Goal: Understand process/instructions: Learn how to perform a task or action

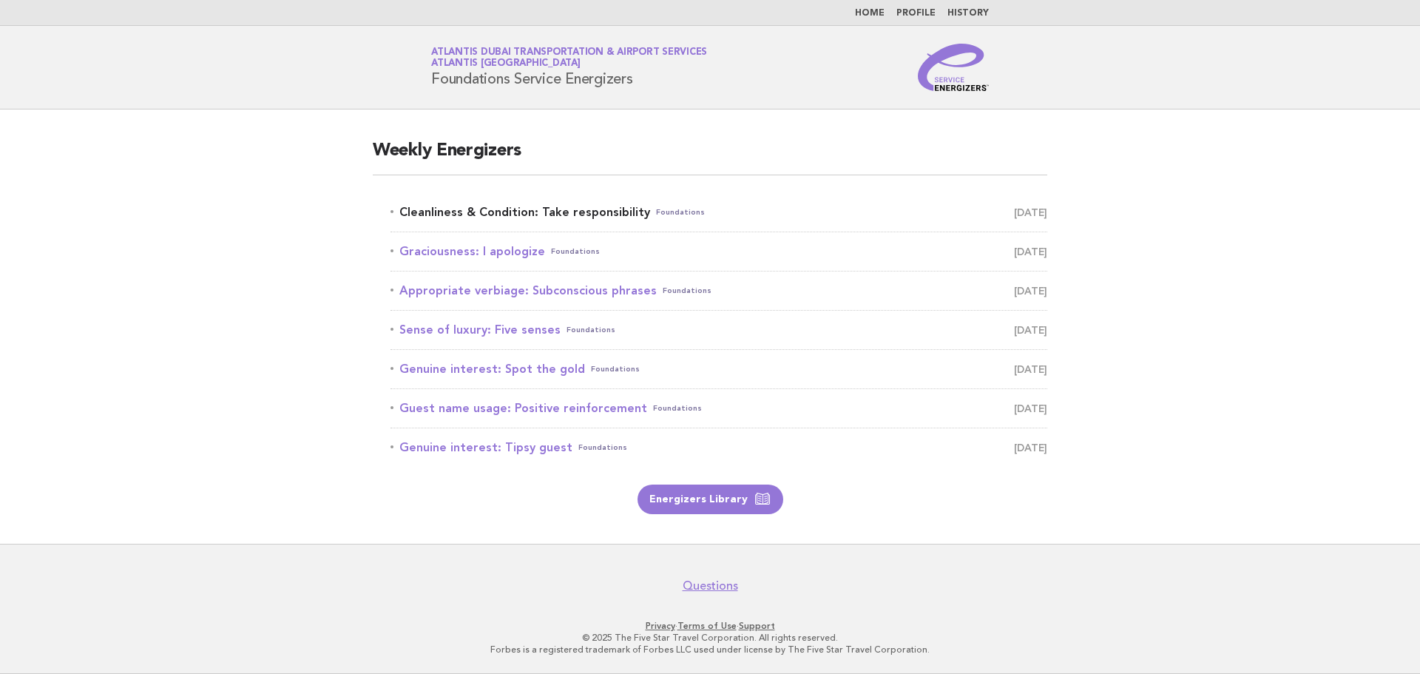
click at [587, 206] on link "Cleanliness & Condition: Take responsibility Foundations September 8" at bounding box center [719, 212] width 657 height 21
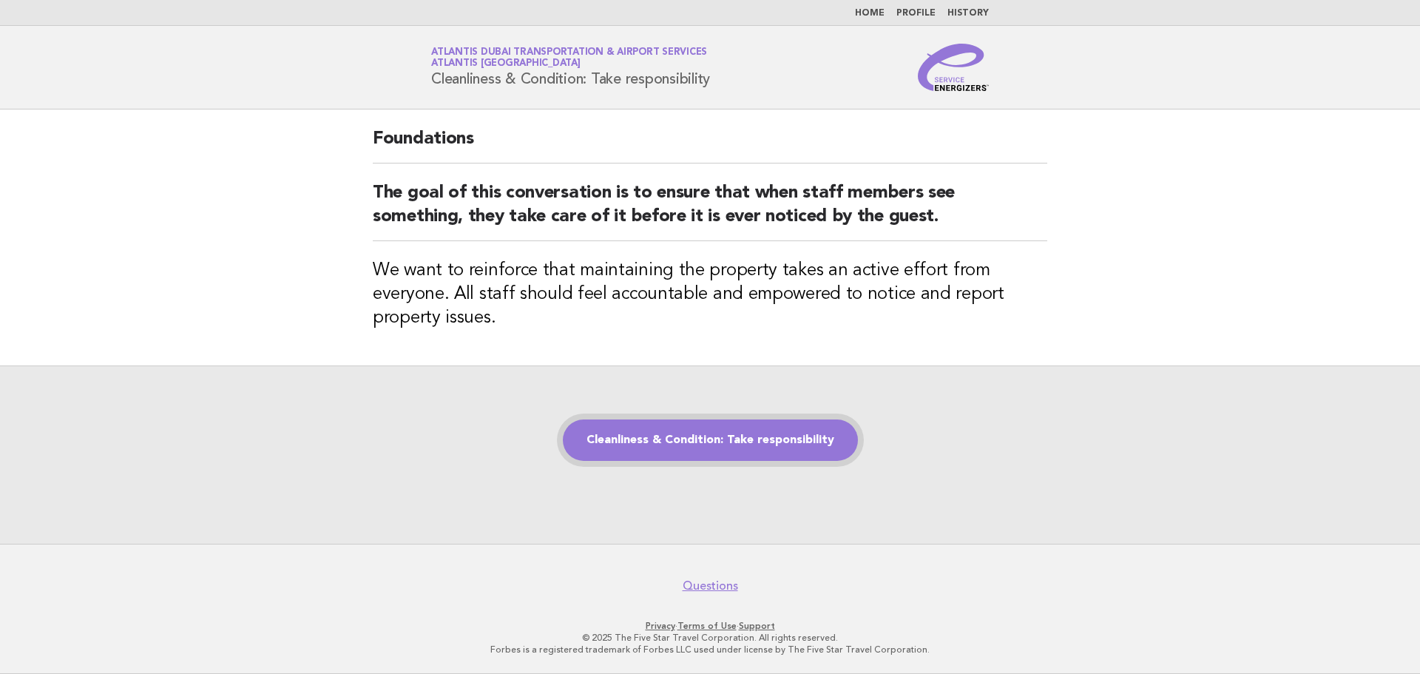
click at [709, 436] on link "Cleanliness & Condition: Take responsibility" at bounding box center [710, 439] width 295 height 41
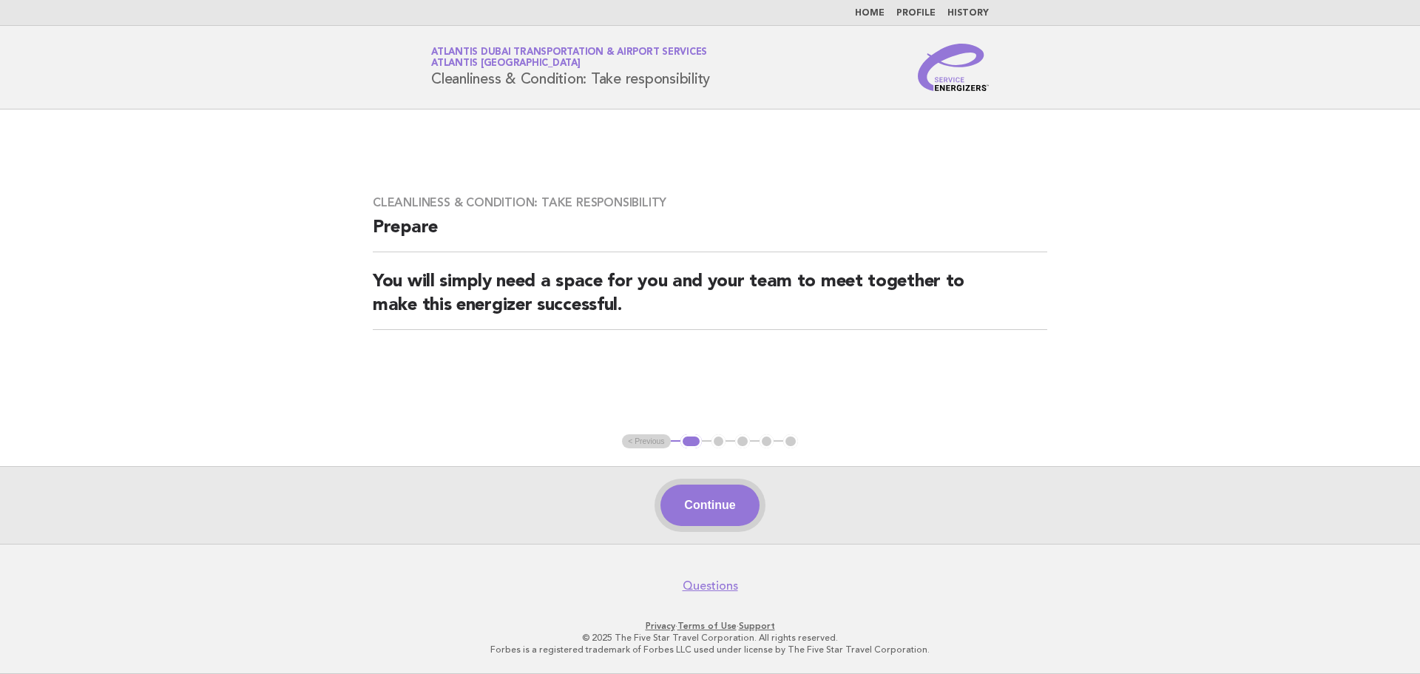
click at [726, 499] on button "Continue" at bounding box center [710, 505] width 98 height 41
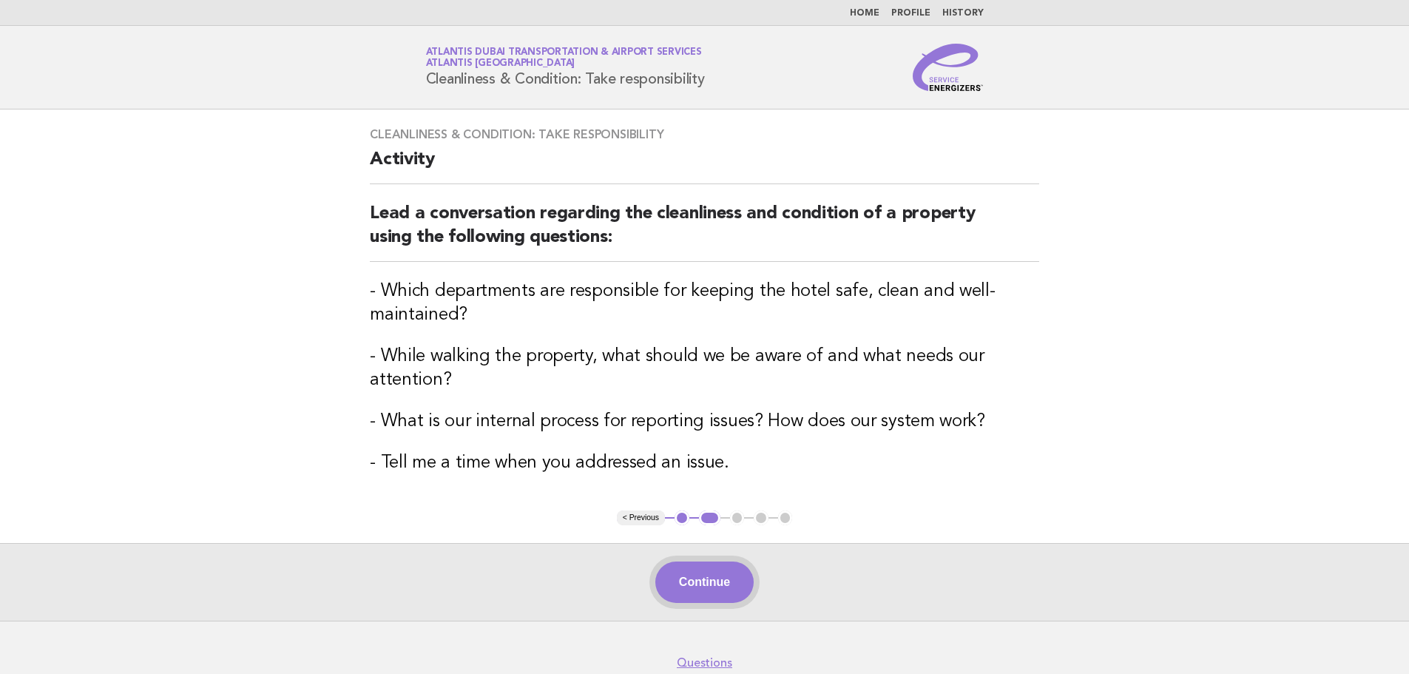
click at [722, 572] on button "Continue" at bounding box center [704, 581] width 98 height 41
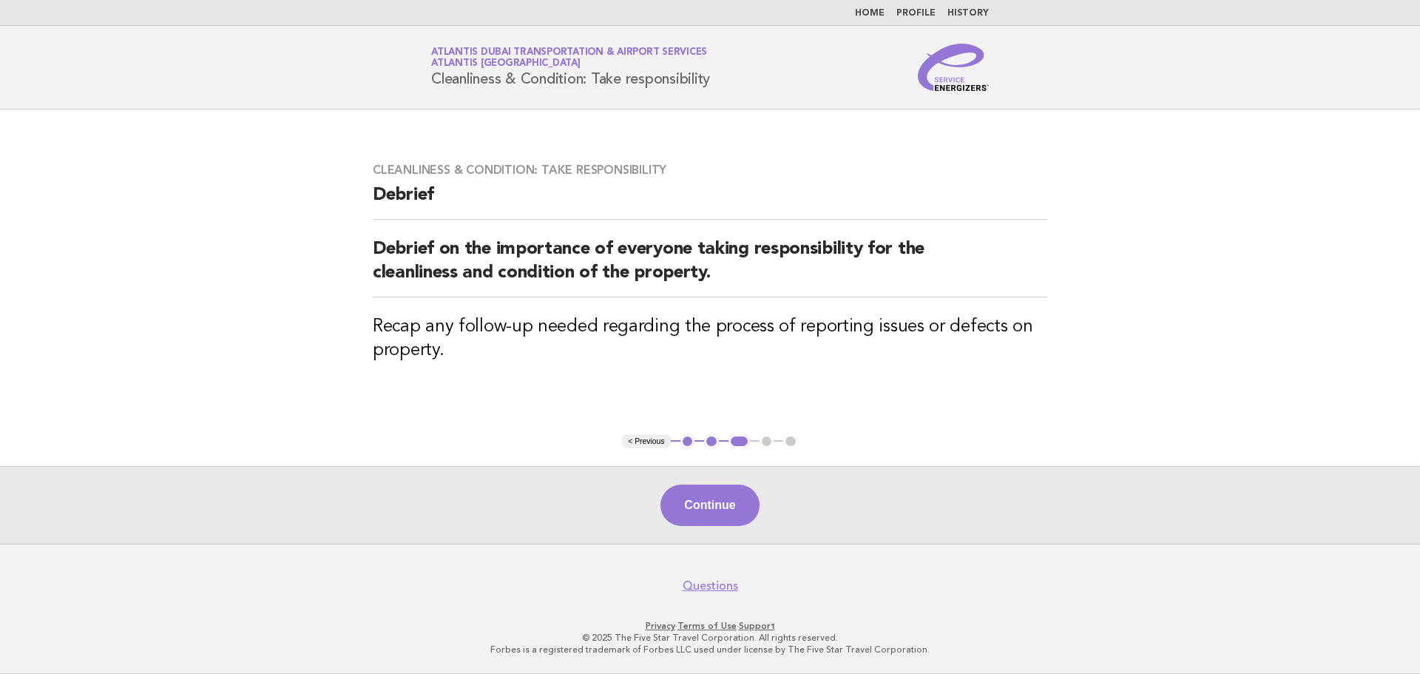
click at [702, 567] on nav "Questions" at bounding box center [710, 577] width 1420 height 31
click at [724, 518] on button "Continue" at bounding box center [710, 505] width 98 height 41
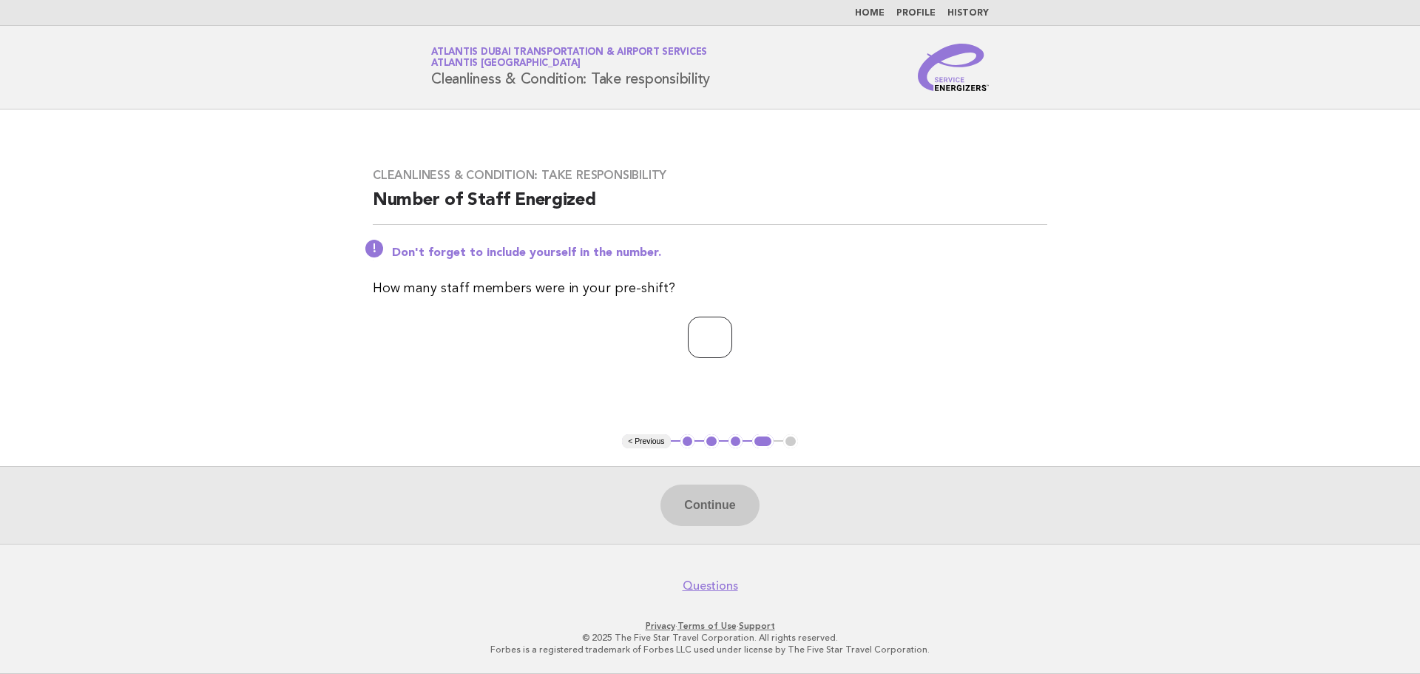
click at [699, 334] on input "number" at bounding box center [710, 337] width 44 height 41
type input "*"
click at [726, 508] on button "Continue" at bounding box center [710, 505] width 98 height 41
